Goal: Information Seeking & Learning: Learn about a topic

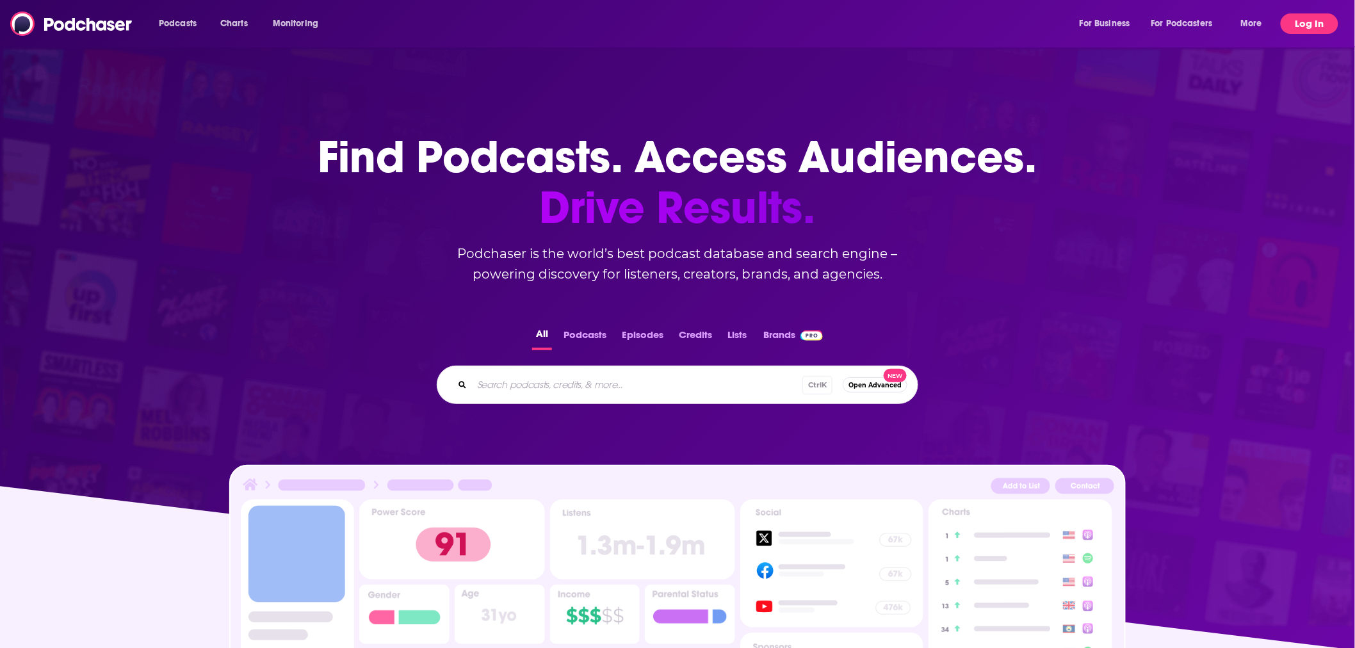
click at [1329, 14] on button "Log In" at bounding box center [1310, 23] width 58 height 20
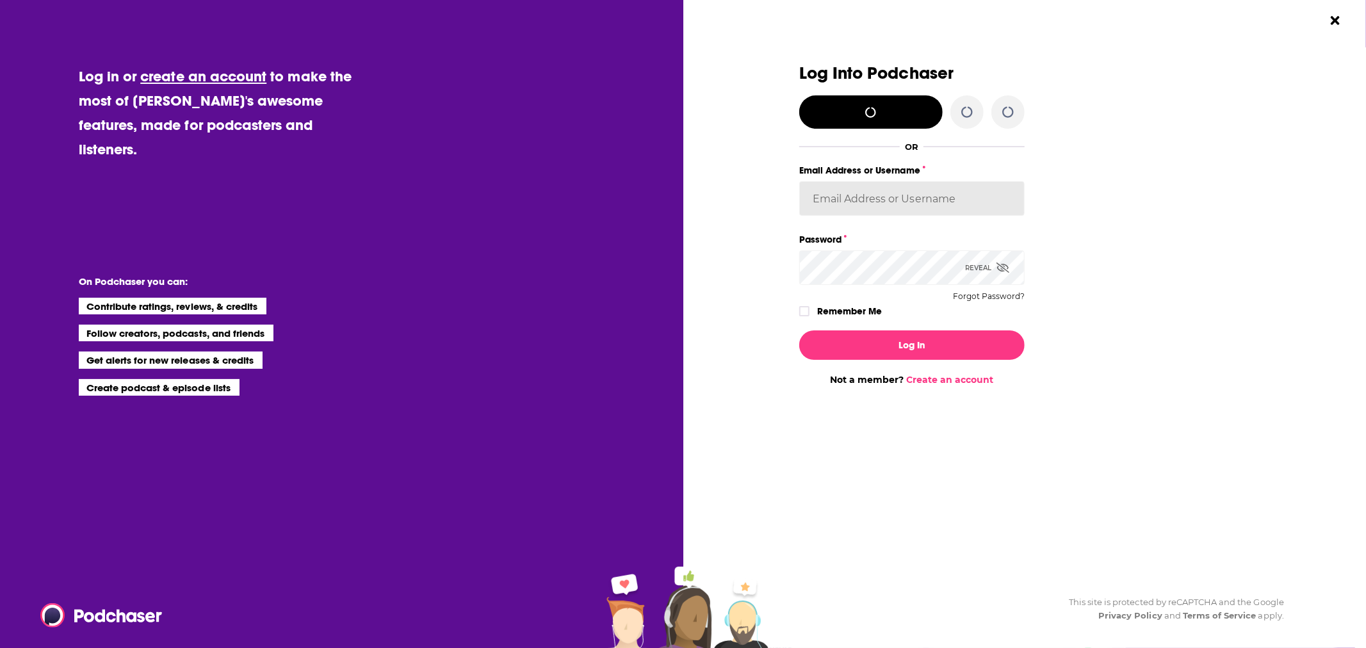
type input "[EMAIL_ADDRESS][DOMAIN_NAME]"
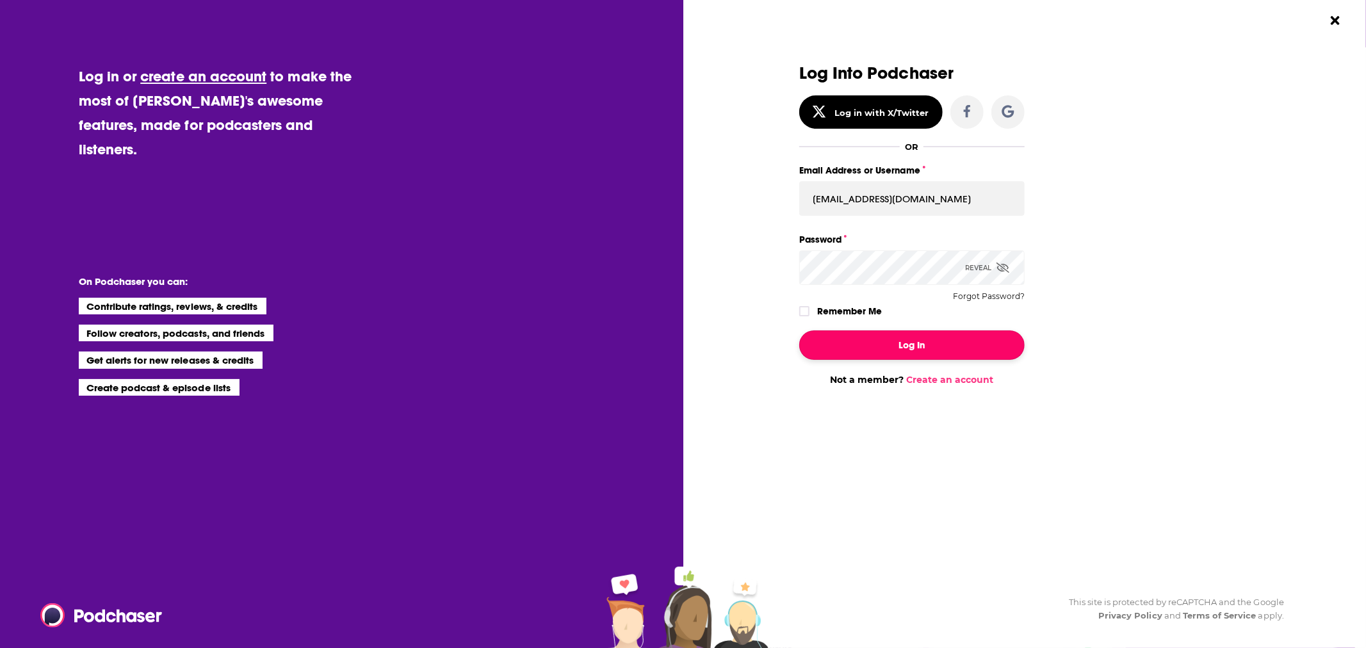
click at [884, 336] on button "Log In" at bounding box center [911, 344] width 225 height 29
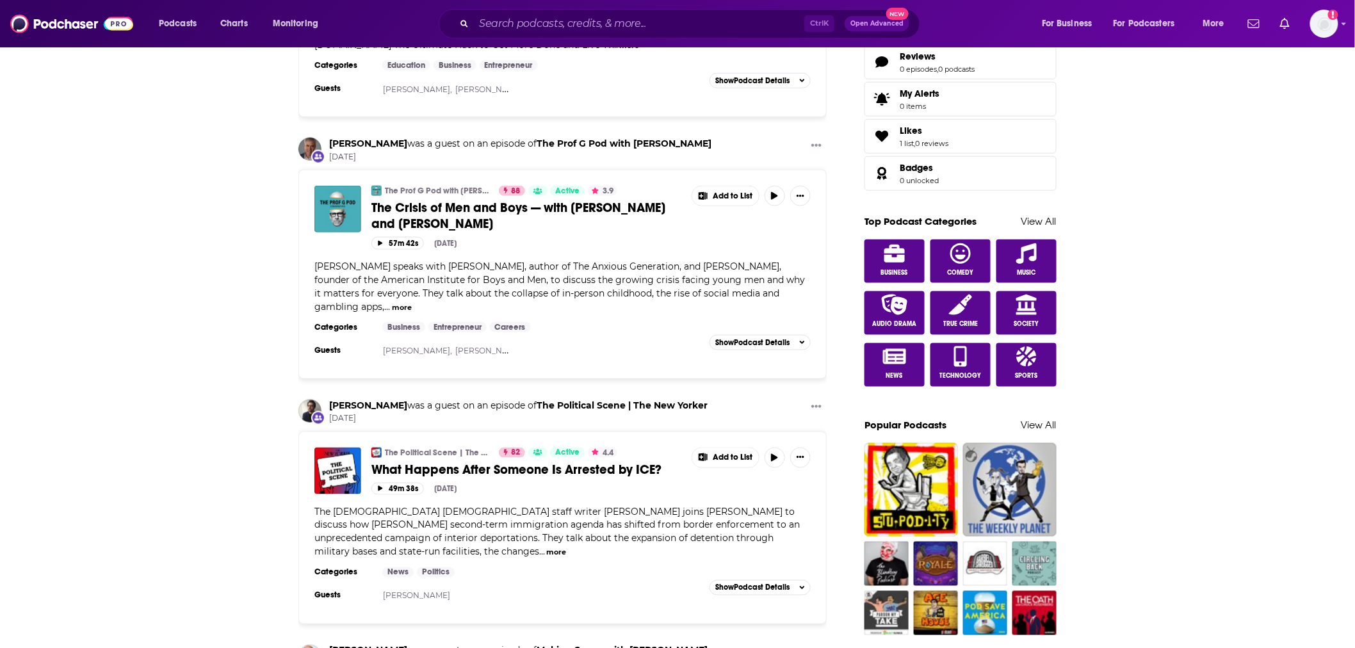
scroll to position [284, 0]
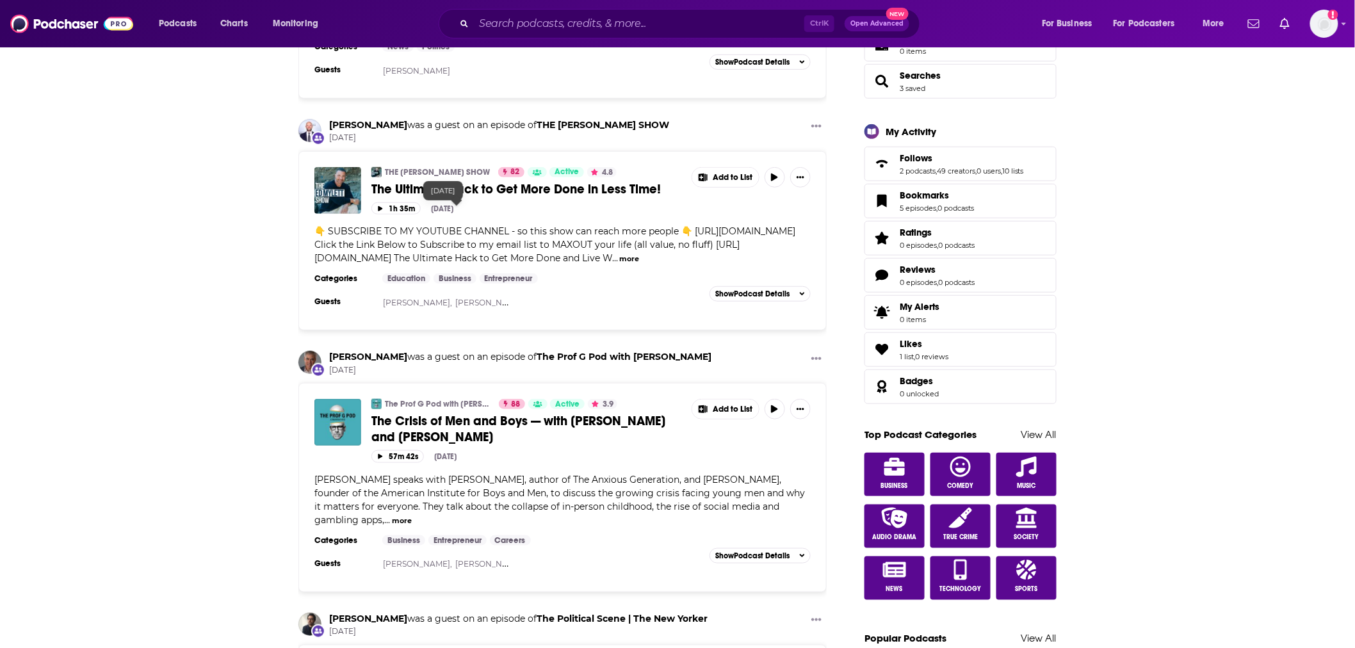
drag, startPoint x: 477, startPoint y: 204, endPoint x: 482, endPoint y: 184, distance: 19.7
click at [482, 184] on span "The Ultimate Hack to Get More Done in Less Time!" at bounding box center [515, 189] width 289 height 16
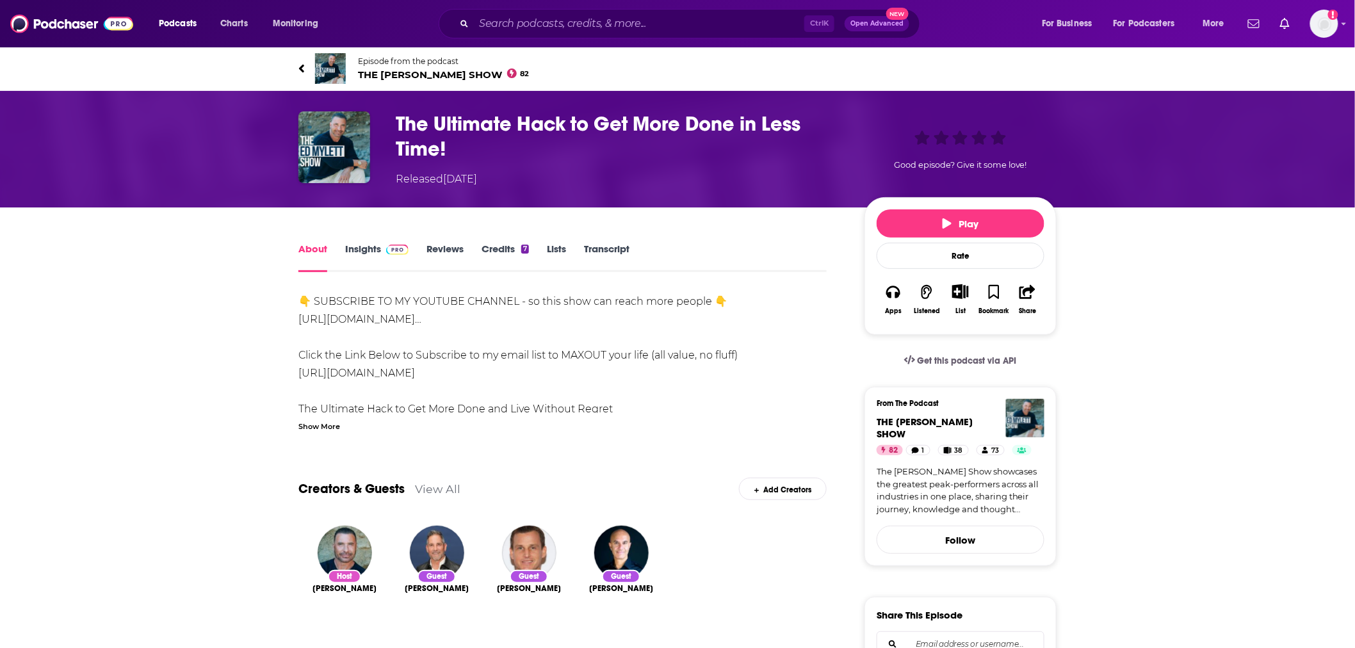
click at [325, 428] on div "Show More" at bounding box center [319, 425] width 42 height 12
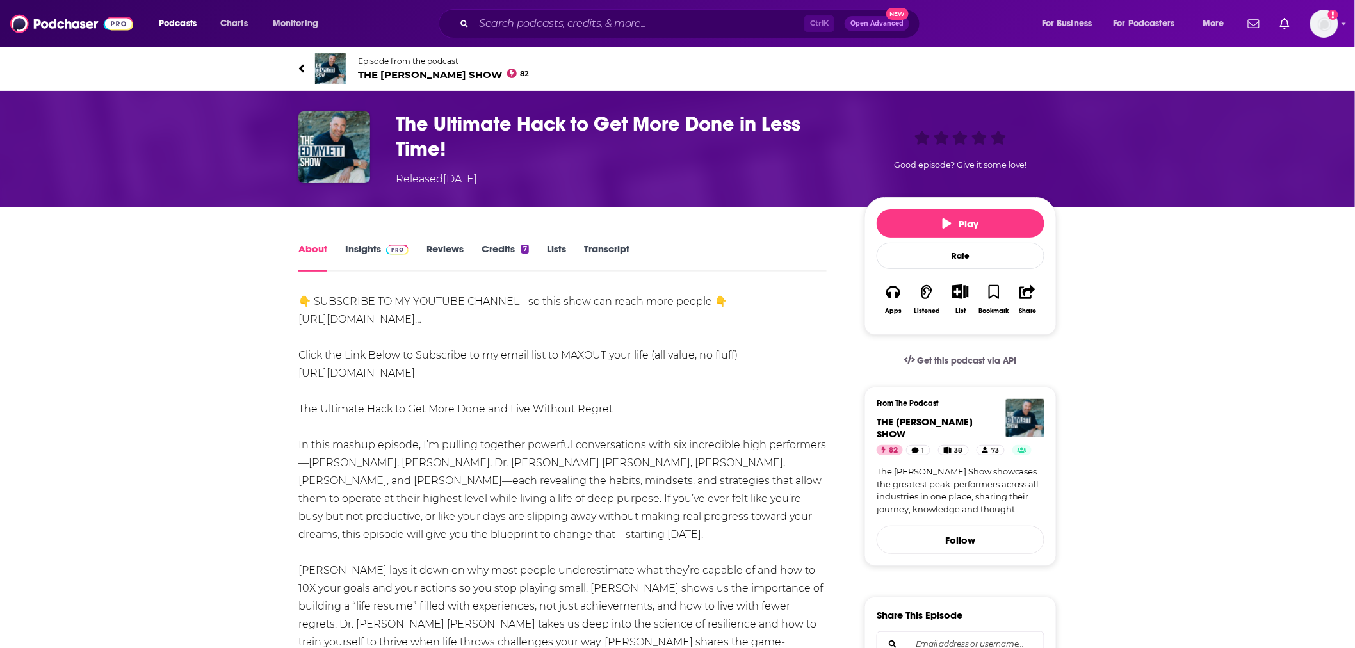
click at [388, 250] on img at bounding box center [397, 250] width 22 height 10
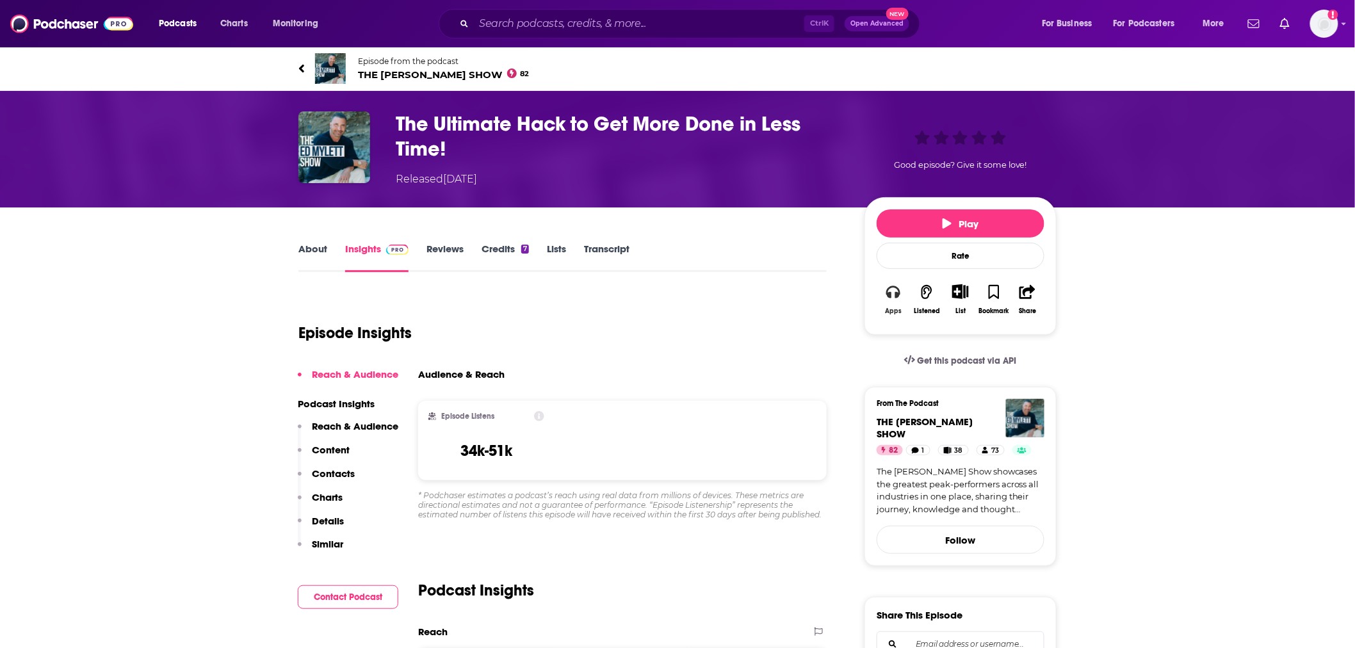
click at [899, 304] on button "Apps" at bounding box center [893, 299] width 33 height 47
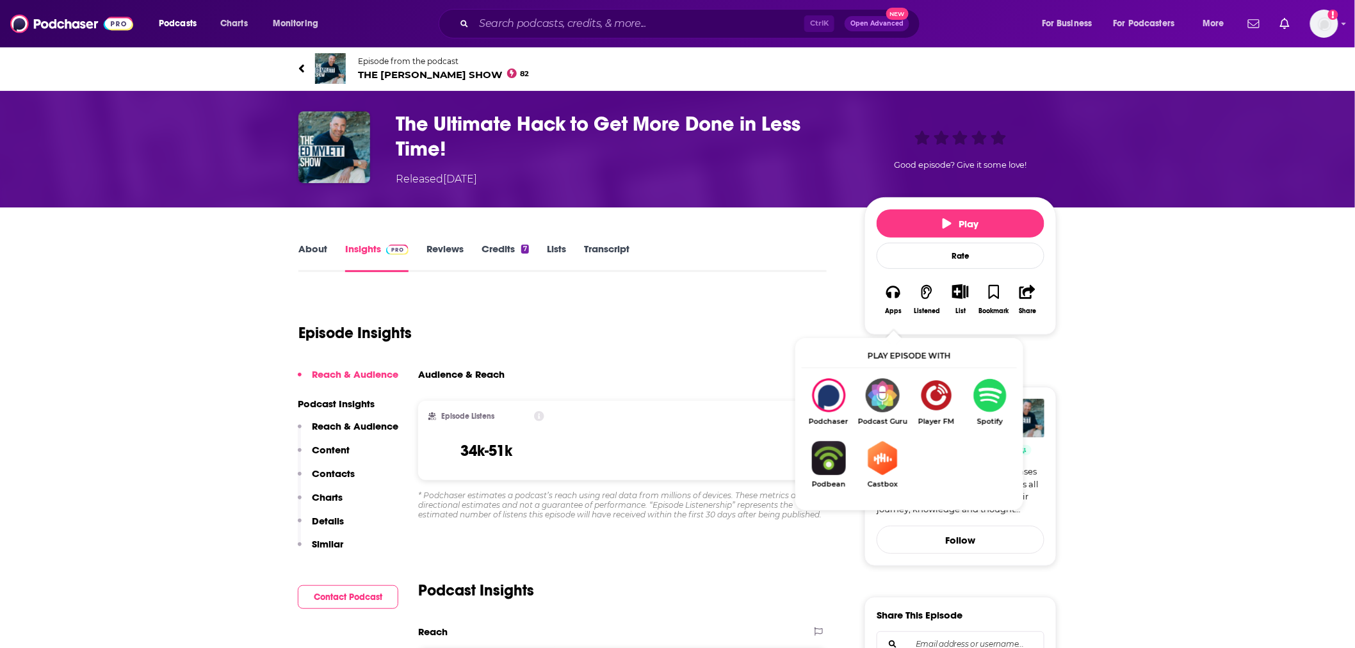
click at [720, 302] on div "Episode Insights" at bounding box center [562, 325] width 528 height 65
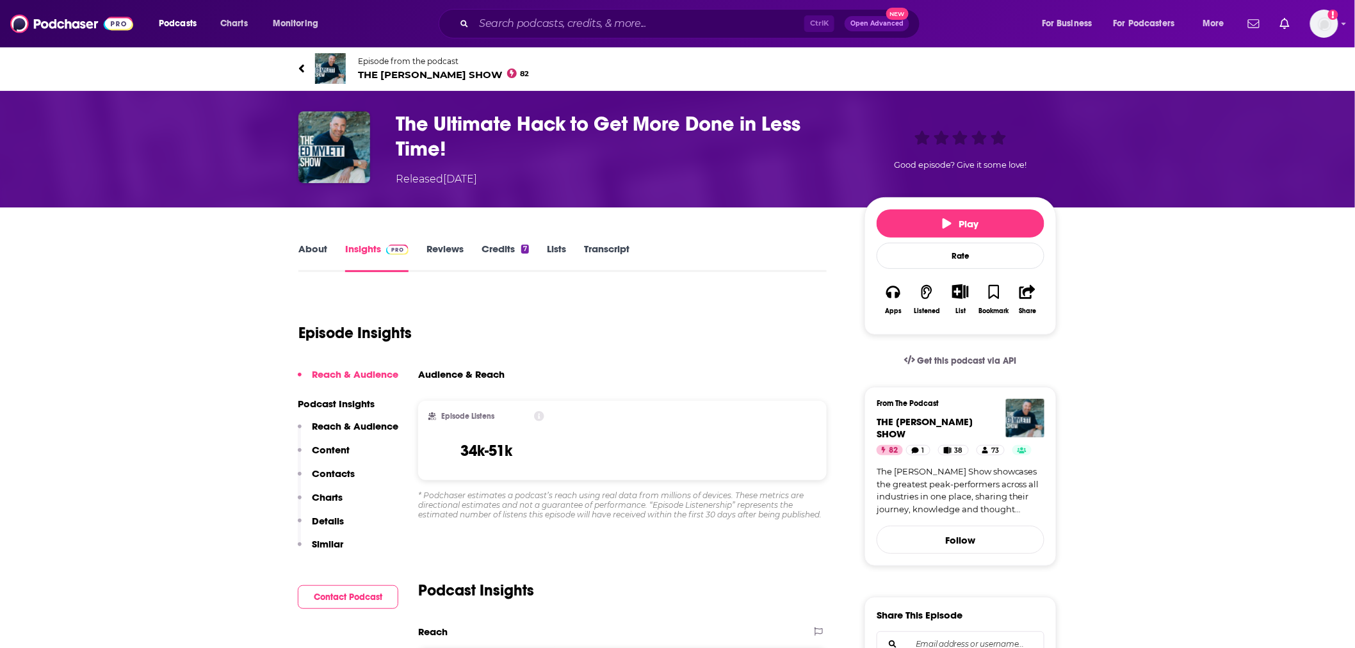
click at [432, 75] on span "THE ED MYLETT SHOW 82" at bounding box center [444, 75] width 172 height 12
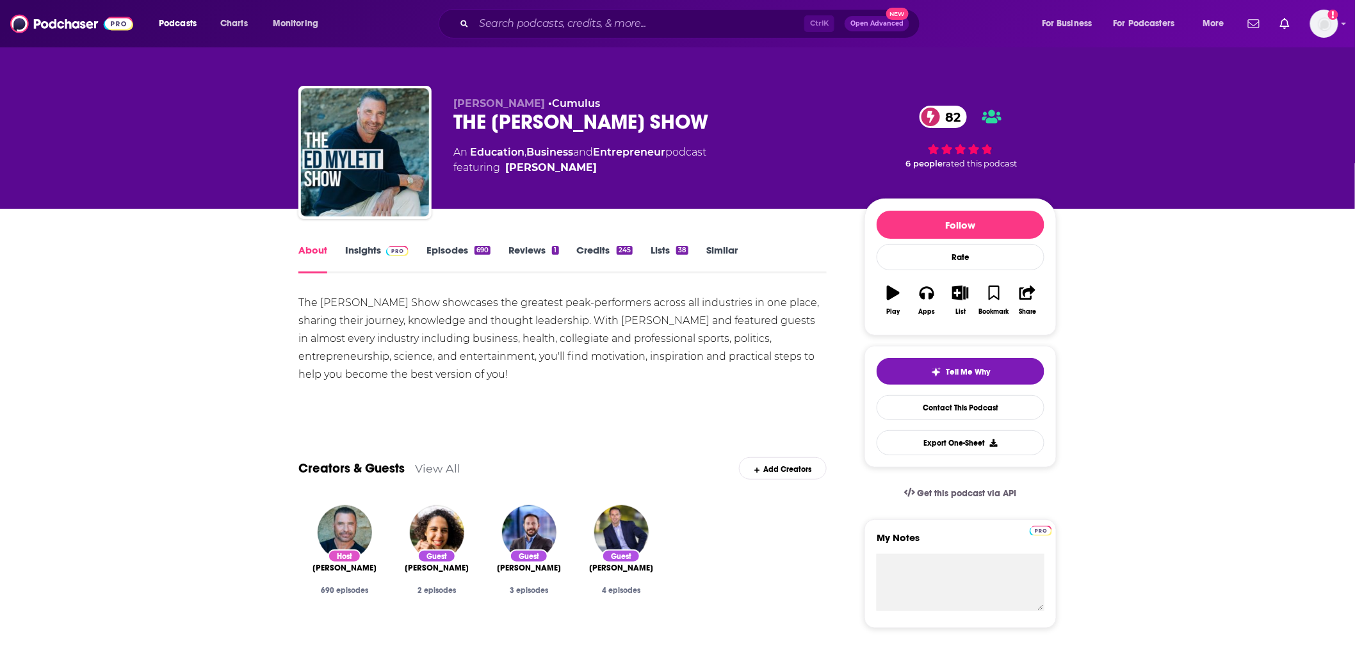
click at [383, 245] on span at bounding box center [395, 250] width 28 height 12
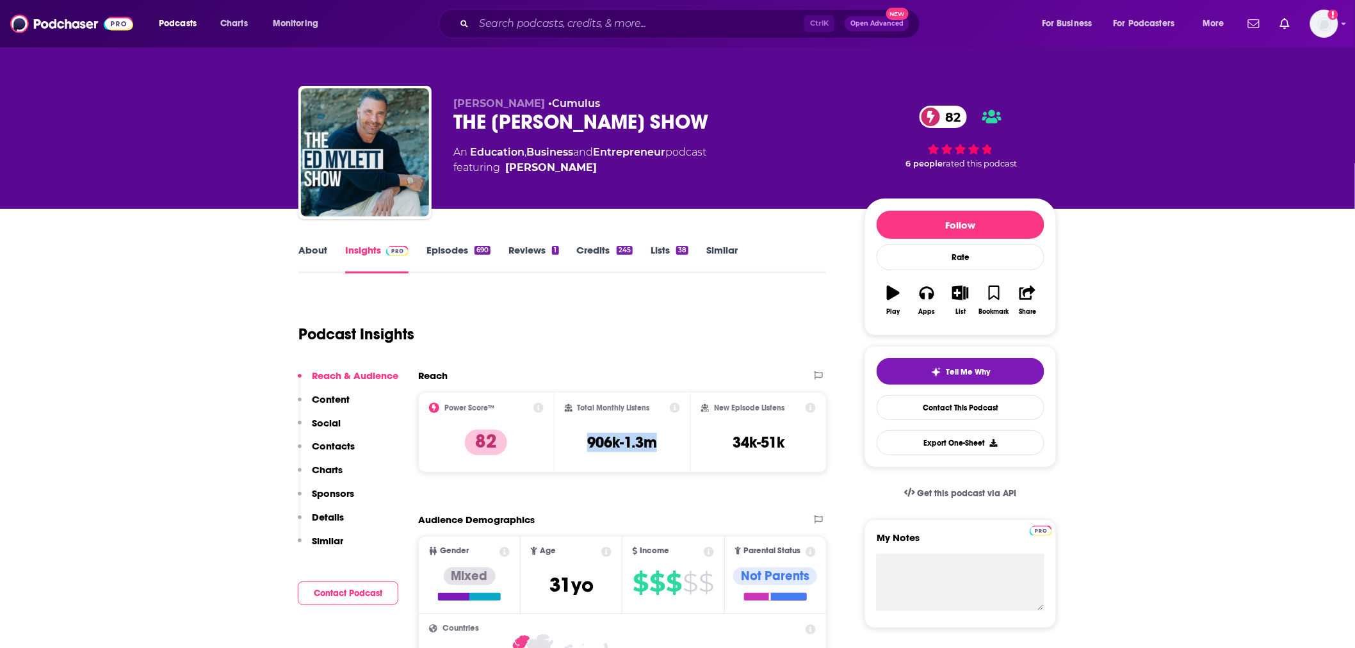
drag, startPoint x: 649, startPoint y: 442, endPoint x: 573, endPoint y: 449, distance: 76.5
click at [573, 449] on div "Total Monthly Listens 906k-1.3m" at bounding box center [623, 432] width 116 height 59
copy h3 "906k-1.3m"
click at [65, 18] on img at bounding box center [71, 24] width 123 height 24
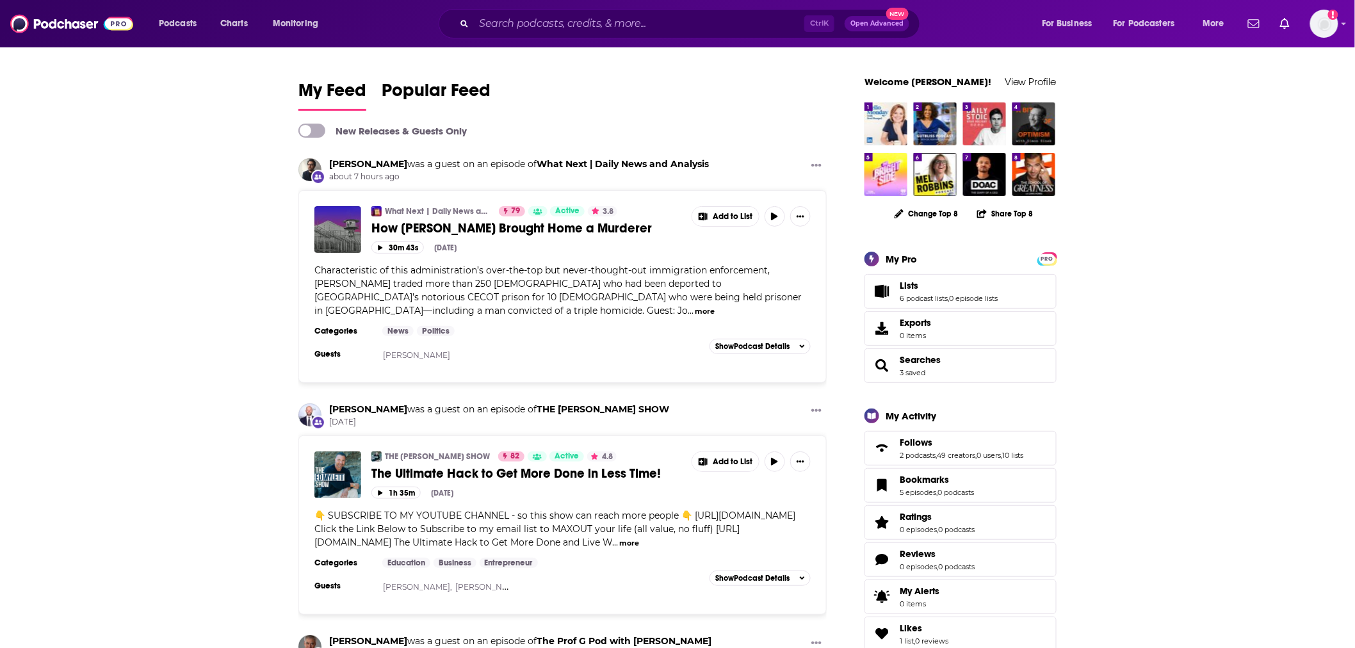
click at [546, 231] on span "How Trump Brought Home a Murderer" at bounding box center [511, 228] width 280 height 16
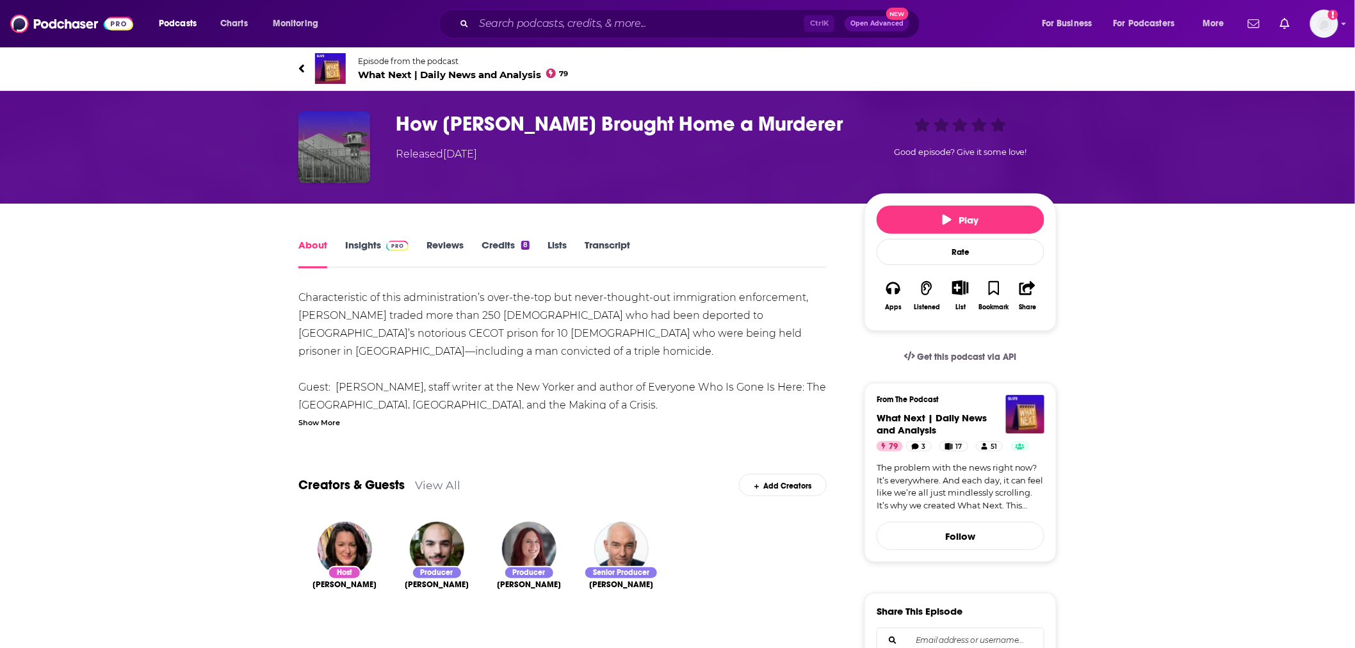
click at [318, 423] on div "Show More" at bounding box center [319, 422] width 42 height 12
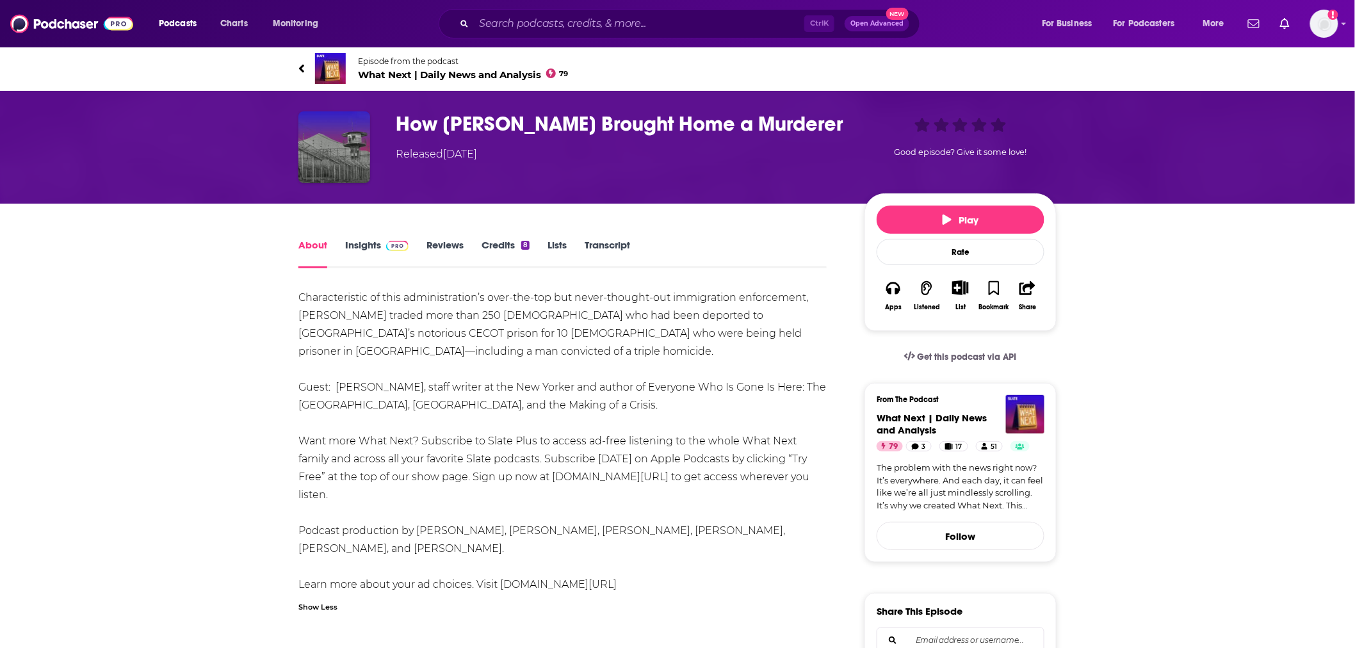
click at [418, 72] on span "What Next | Daily News and Analysis 79" at bounding box center [463, 75] width 211 height 12
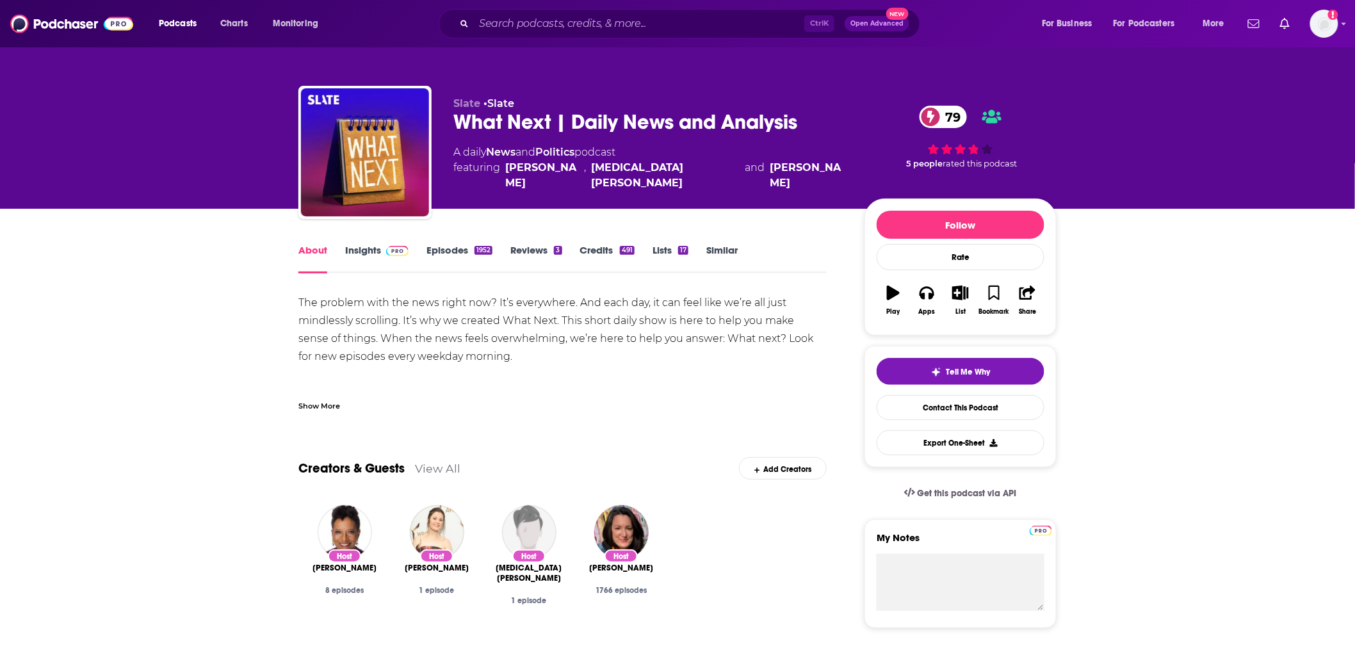
click at [697, 601] on div "Host Mary C. Curtis 8 episodes Host Cheyna Roth 1 episode Host Yasmin Kahn 1 ep…" at bounding box center [562, 563] width 528 height 136
click at [940, 298] on button "Apps" at bounding box center [926, 300] width 33 height 46
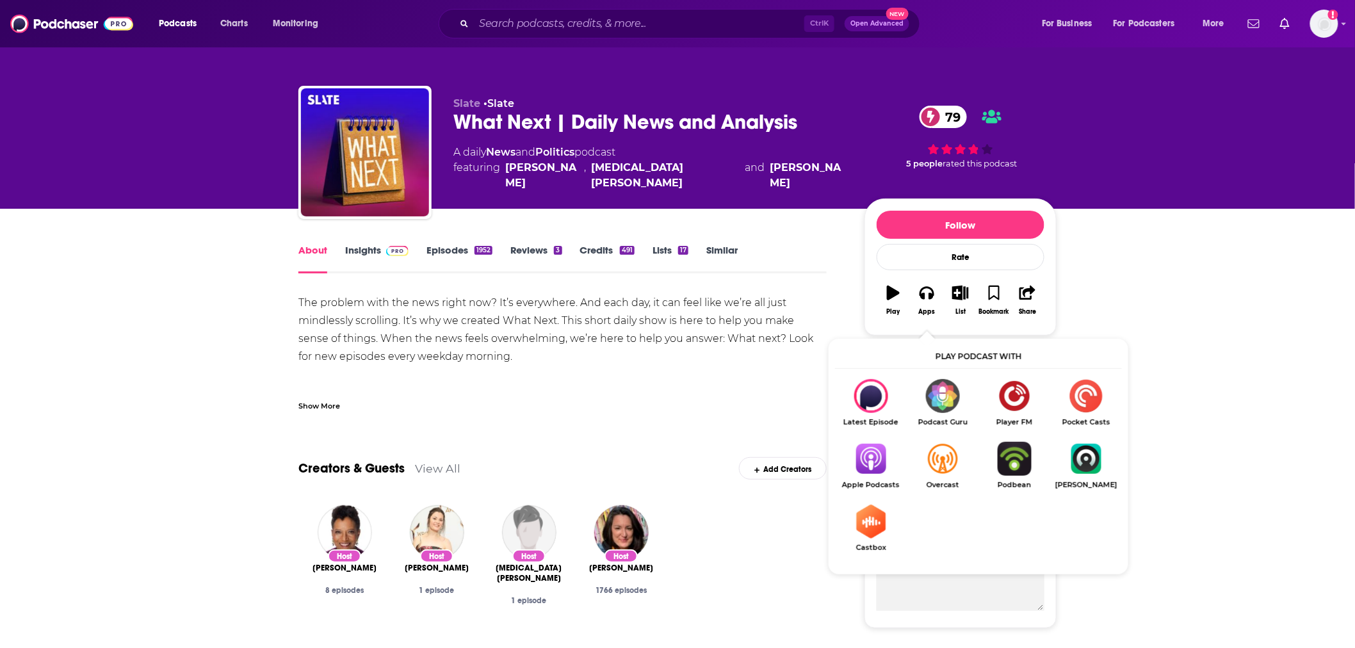
click at [868, 466] on img "Show Listen On dropdown" at bounding box center [871, 459] width 72 height 34
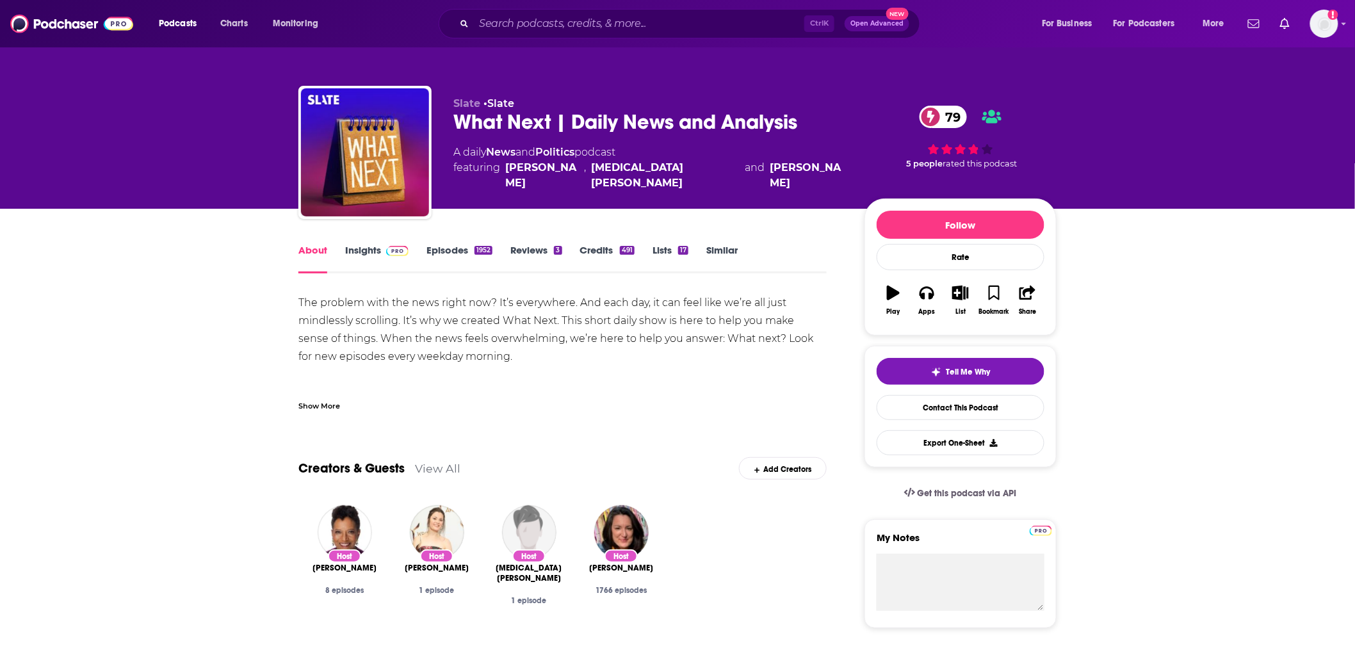
click at [382, 247] on span at bounding box center [395, 250] width 28 height 12
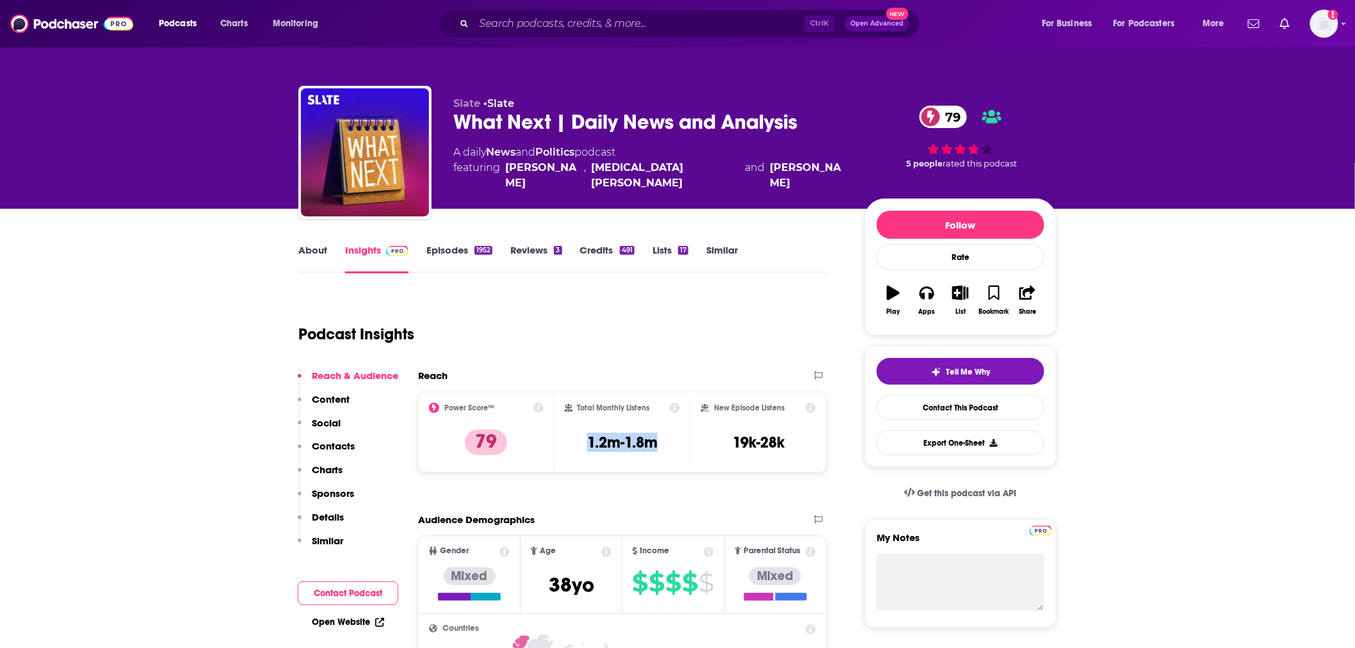
drag, startPoint x: 660, startPoint y: 441, endPoint x: 580, endPoint y: 446, distance: 80.2
click at [580, 446] on div "Total Monthly Listens 1.2m-1.8m" at bounding box center [623, 432] width 116 height 59
copy h3 "1.2m-1.8m"
click at [74, 22] on img at bounding box center [71, 24] width 123 height 24
